Goal: Check status: Check status

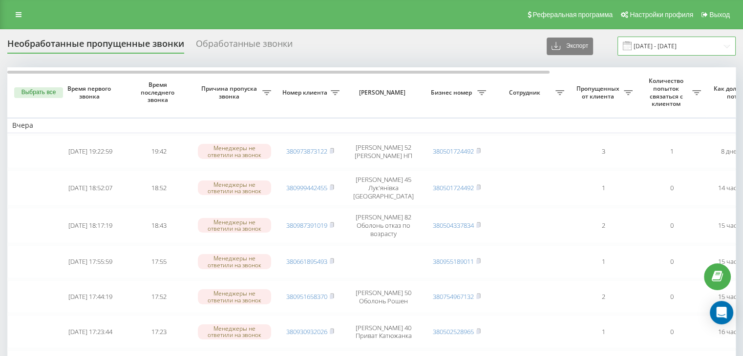
click at [644, 39] on input "[DATE] - [DATE]" at bounding box center [676, 46] width 118 height 19
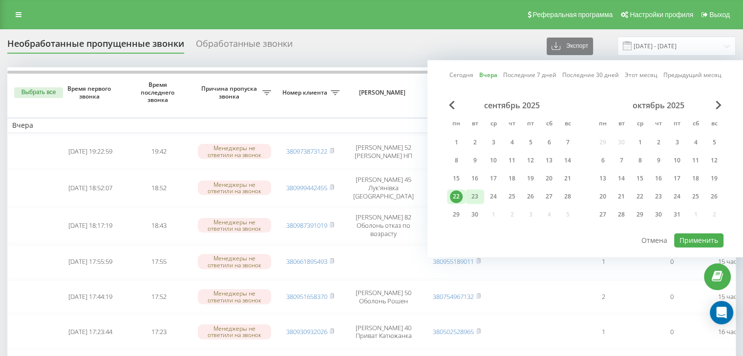
click at [474, 194] on div "23" at bounding box center [474, 196] width 13 height 13
click at [713, 237] on button "Применить" at bounding box center [698, 240] width 49 height 14
type input "[DATE] - [DATE]"
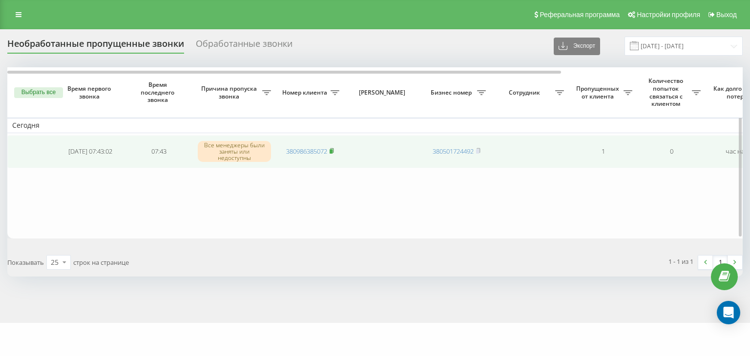
click at [333, 149] on rect at bounding box center [331, 151] width 3 height 4
